Goal: Task Accomplishment & Management: Manage account settings

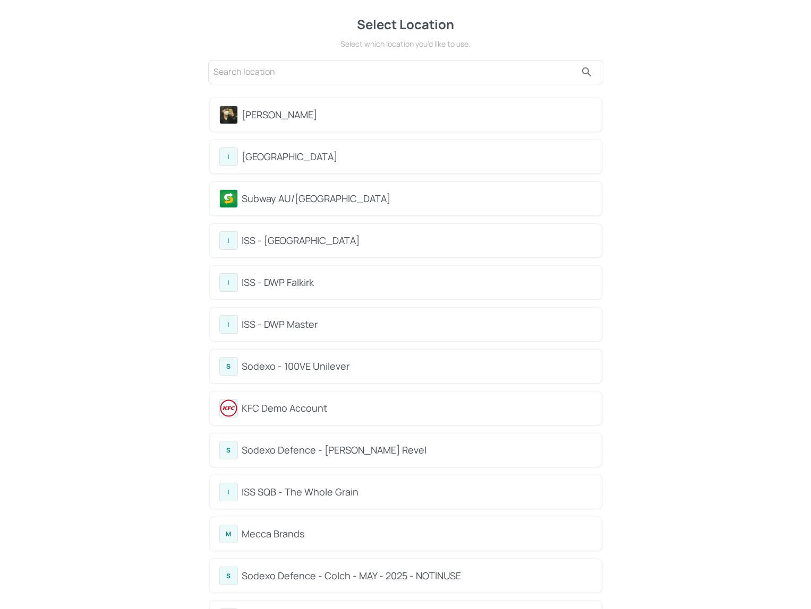
click at [278, 108] on div "[PERSON_NAME]" at bounding box center [417, 115] width 350 height 14
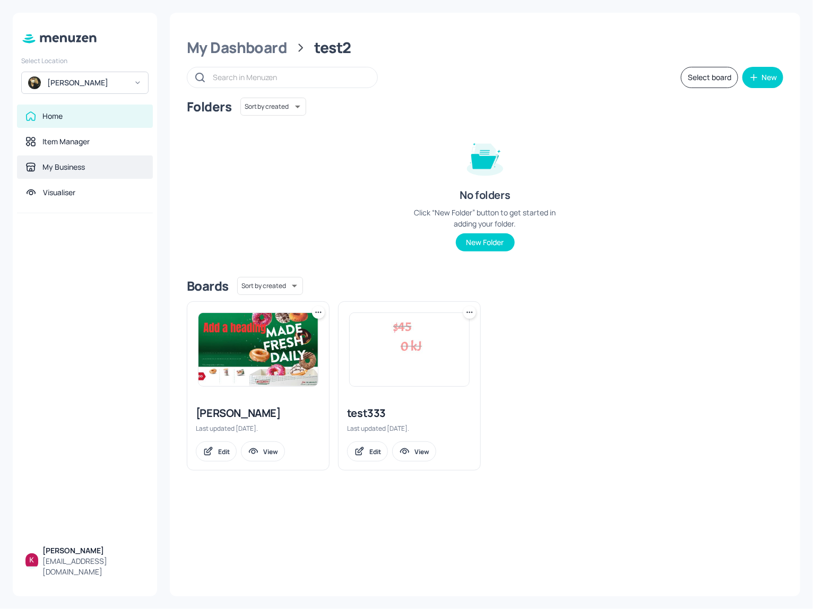
click at [88, 166] on div "My Business" at bounding box center [84, 167] width 119 height 11
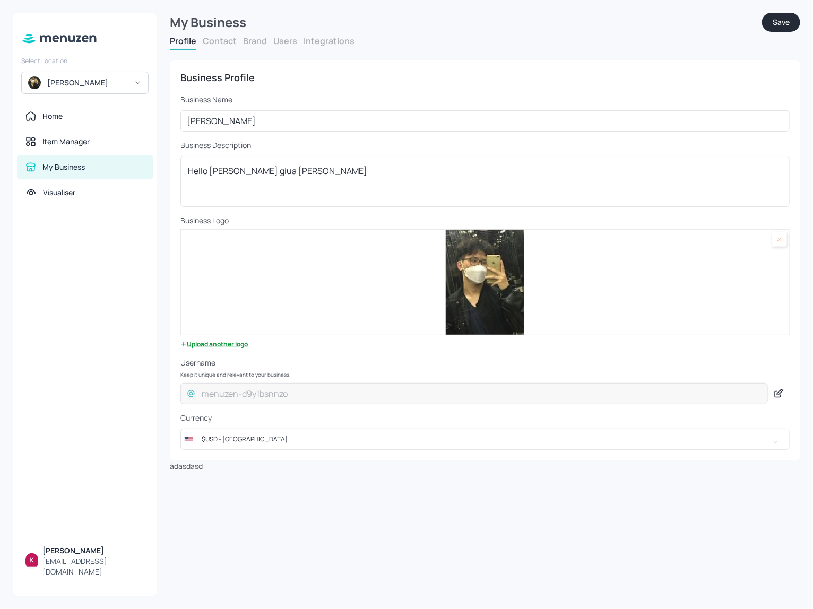
click at [251, 42] on button "Brand" at bounding box center [255, 41] width 24 height 12
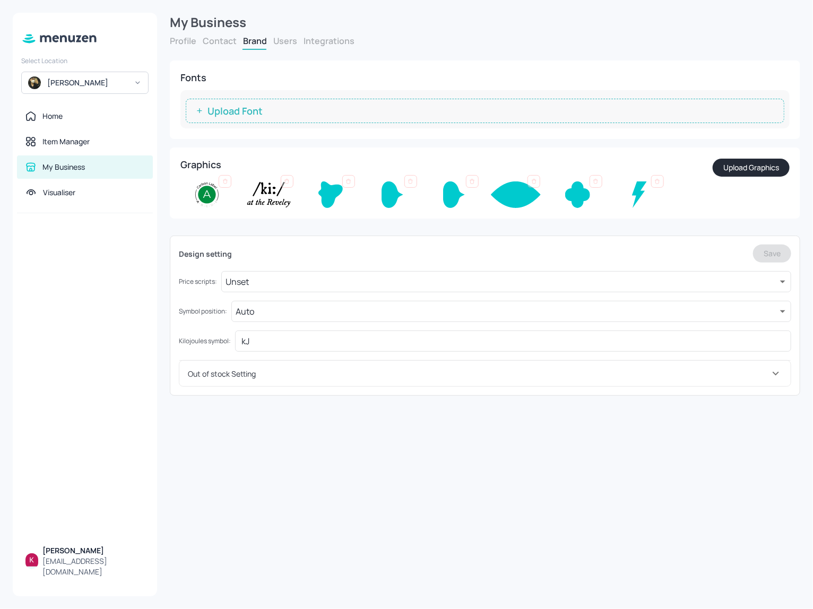
click at [737, 164] on button "Upload Graphics" at bounding box center [751, 168] width 77 height 18
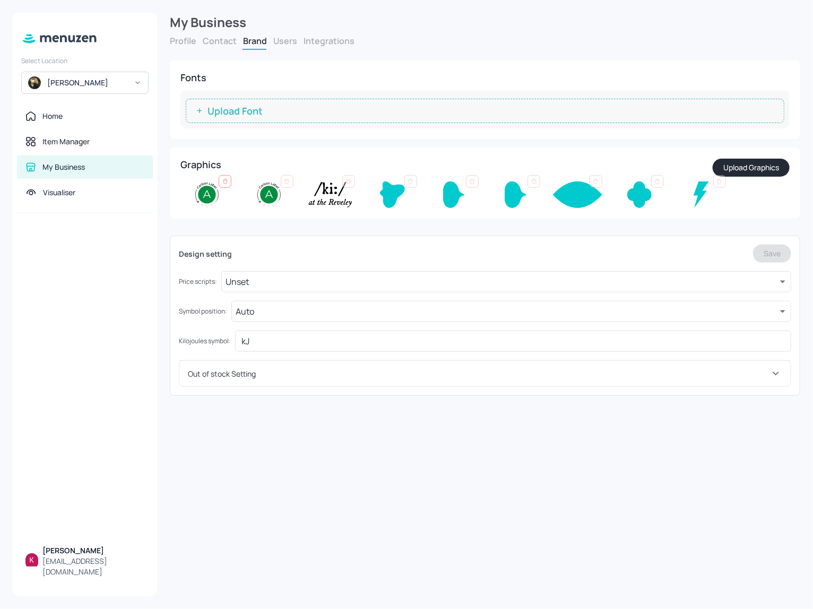
click at [222, 180] on icon at bounding box center [225, 181] width 6 height 6
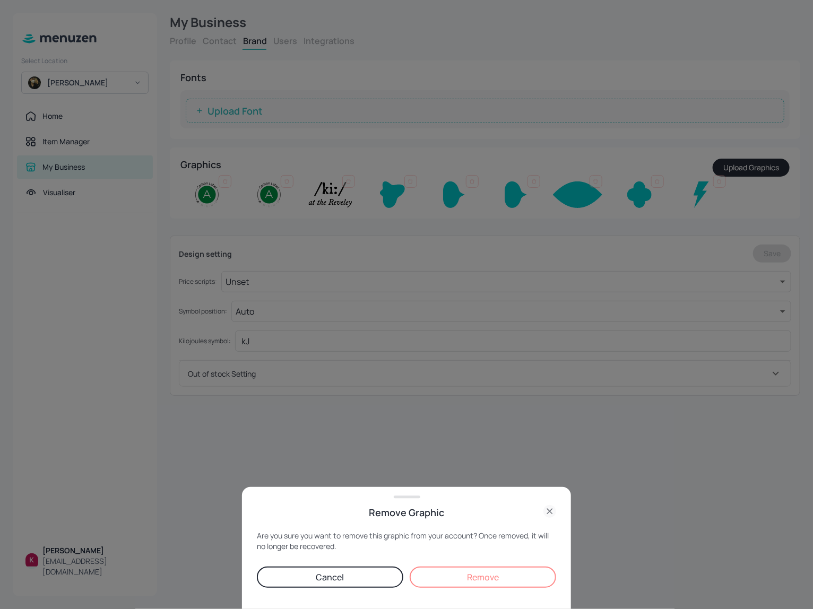
click at [471, 316] on button "Remove" at bounding box center [483, 577] width 147 height 21
